Goal: Transaction & Acquisition: Purchase product/service

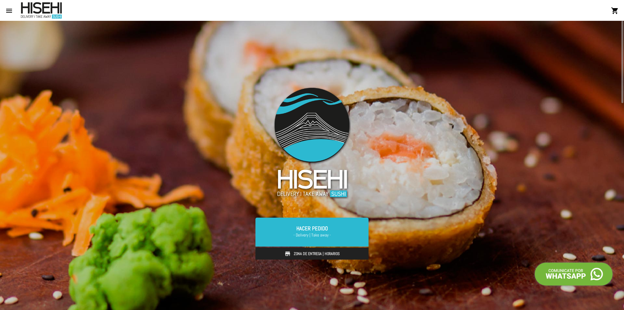
click at [329, 256] on link "Zona de Entrega | Horarios" at bounding box center [312, 253] width 113 height 12
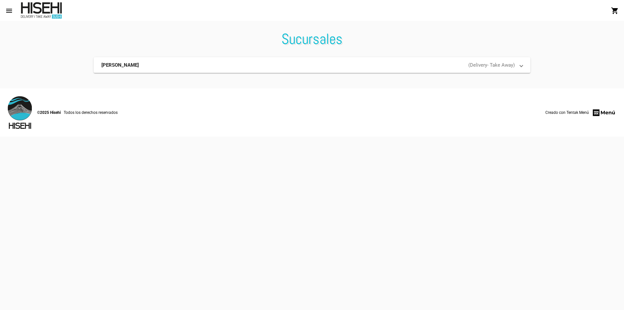
click at [34, 124] on footer "©2025 Hisehi Todos los derechos reservados Creado con Tentak Menú" at bounding box center [312, 112] width 624 height 48
click at [480, 64] on mat-panel-description "( Delivery - Take Away )" at bounding box center [383, 65] width 263 height 7
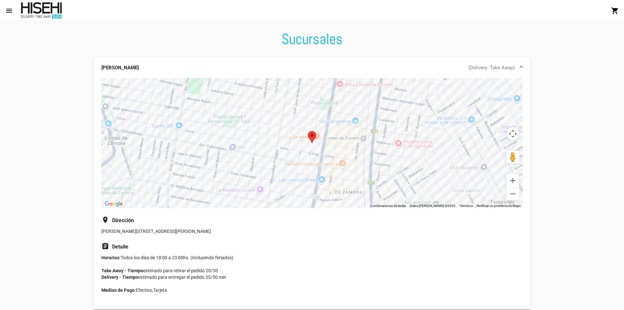
click at [3, 17] on mat-toolbar "menu Sucursales shopping_cart" at bounding box center [312, 10] width 624 height 21
click at [11, 9] on mat-icon "menu" at bounding box center [9, 11] width 8 height 8
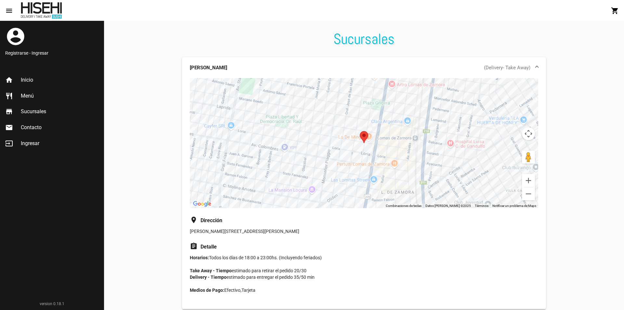
click at [20, 96] on link "restaurant Menú" at bounding box center [52, 96] width 104 height 16
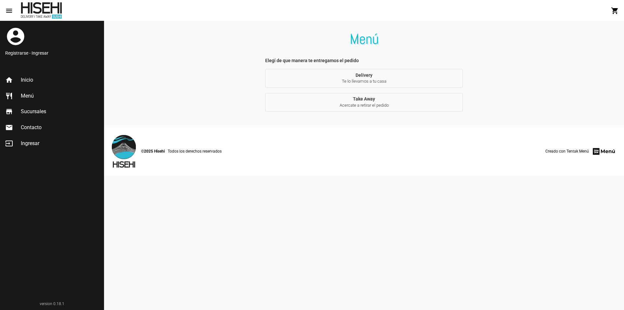
click at [549, 109] on section "Elegí de que manera te entregamos el pedido Delivery Te lo llevamos a tu casa T…" at bounding box center [364, 92] width 520 height 70
click at [380, 100] on button "Take Away Acercate a retirar el pedido" at bounding box center [364, 102] width 198 height 19
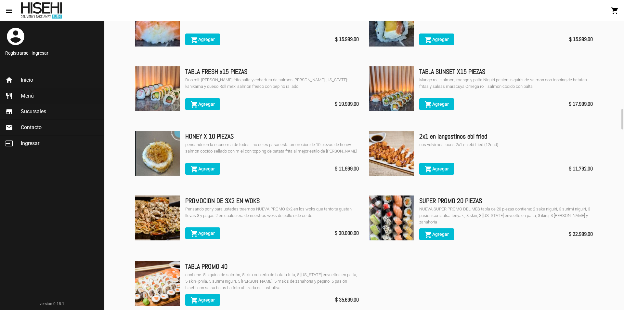
scroll to position [325, 0]
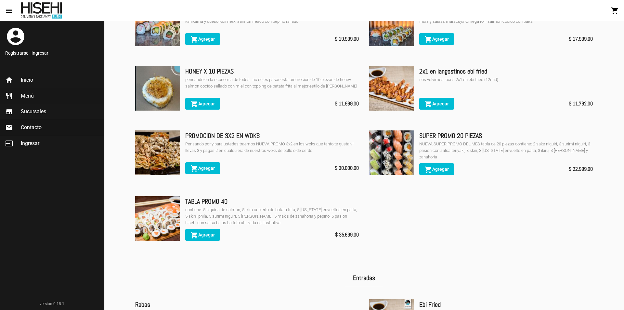
click at [30, 131] on link "email Contacto" at bounding box center [52, 128] width 104 height 16
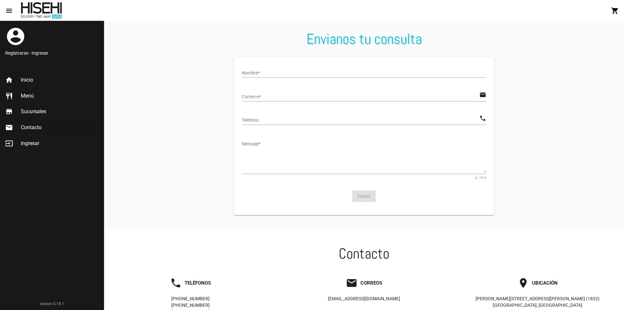
click at [25, 96] on span "Menú" at bounding box center [27, 96] width 13 height 7
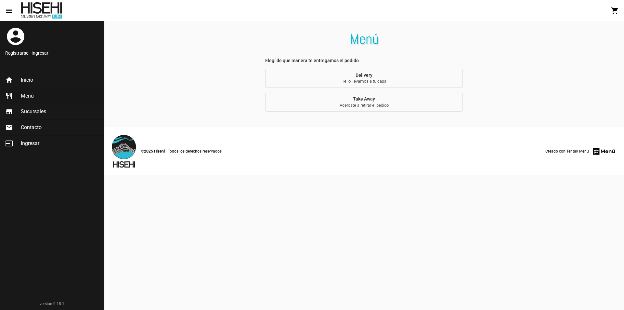
click at [335, 106] on span "Acercate a retirar el pedido" at bounding box center [363, 105] width 187 height 6
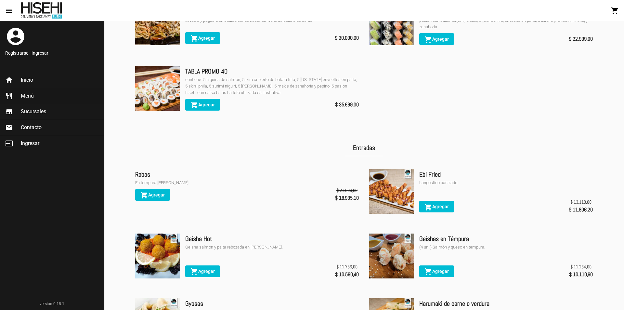
scroll to position [390, 0]
